Goal: Task Accomplishment & Management: Manage account settings

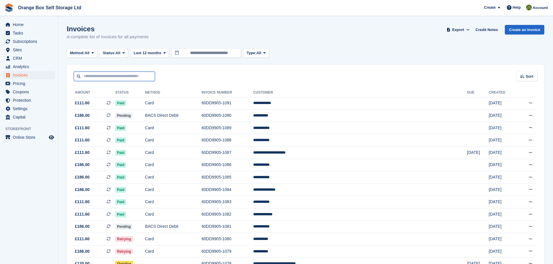
click at [97, 78] on input "text" at bounding box center [114, 77] width 81 height 10
type input "******"
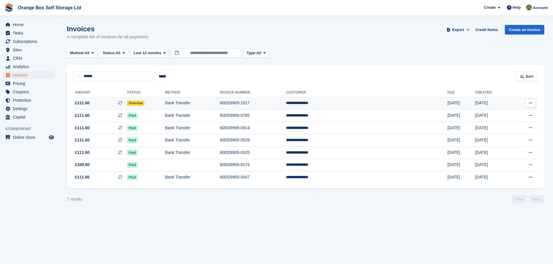
click at [127, 105] on span at bounding box center [122, 103] width 9 height 5
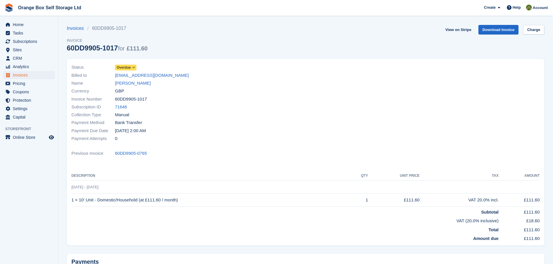
click at [132, 67] on span at bounding box center [134, 67] width 5 height 5
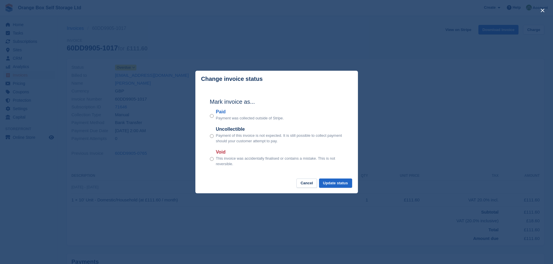
click at [224, 113] on label "Paid" at bounding box center [250, 112] width 68 height 7
click at [337, 184] on button "Update status" at bounding box center [335, 184] width 33 height 10
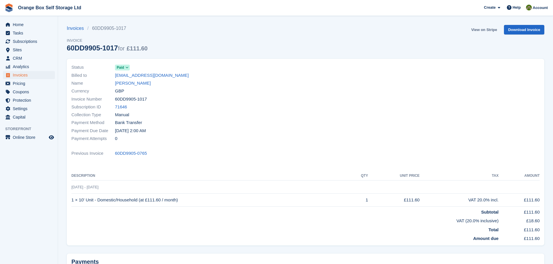
click at [491, 31] on link "View on Stripe" at bounding box center [484, 30] width 30 height 10
